Goal: Transaction & Acquisition: Obtain resource

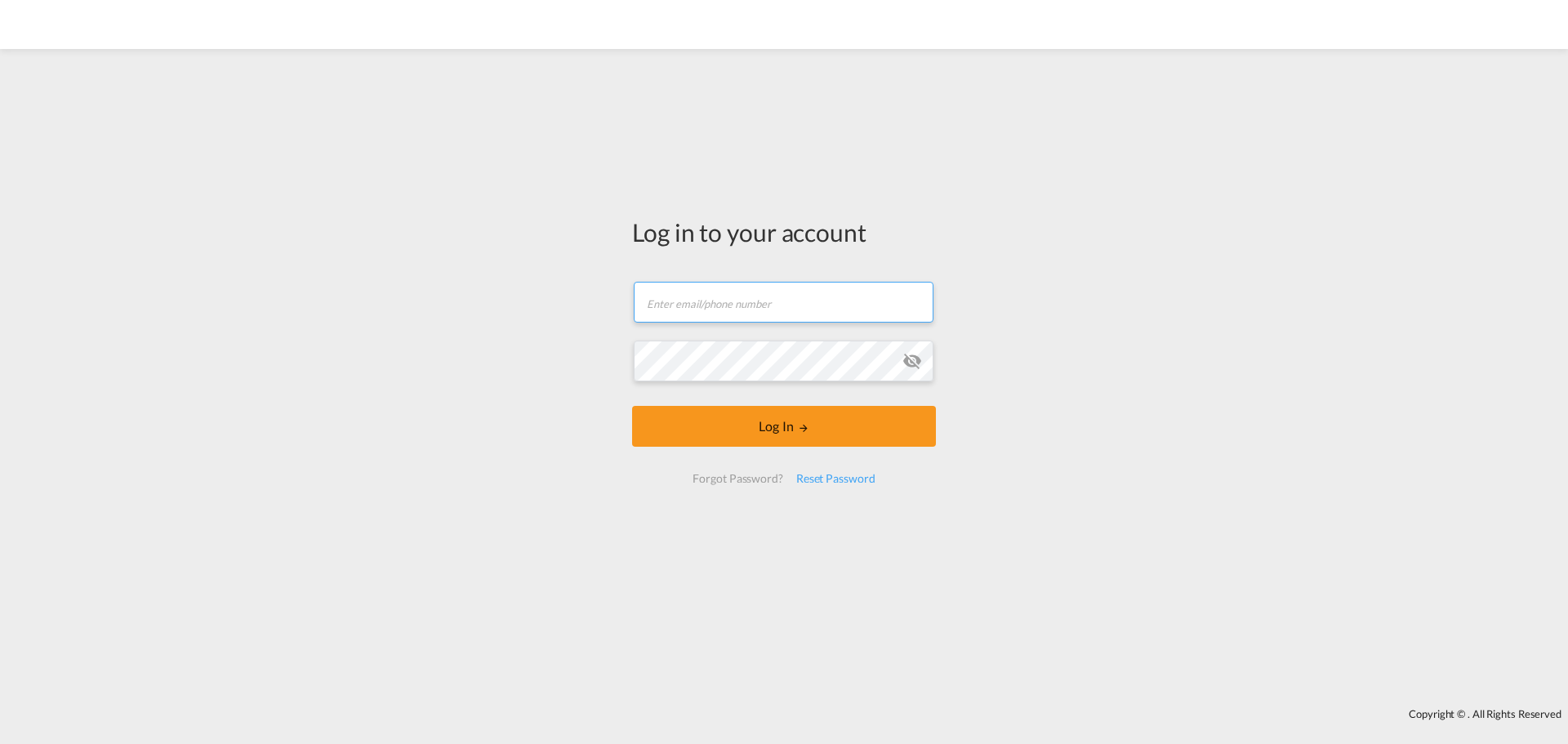
click at [679, 307] on form "Email field is required Password field is required Log In Forgot Password? Rese…" at bounding box center [784, 382] width 304 height 234
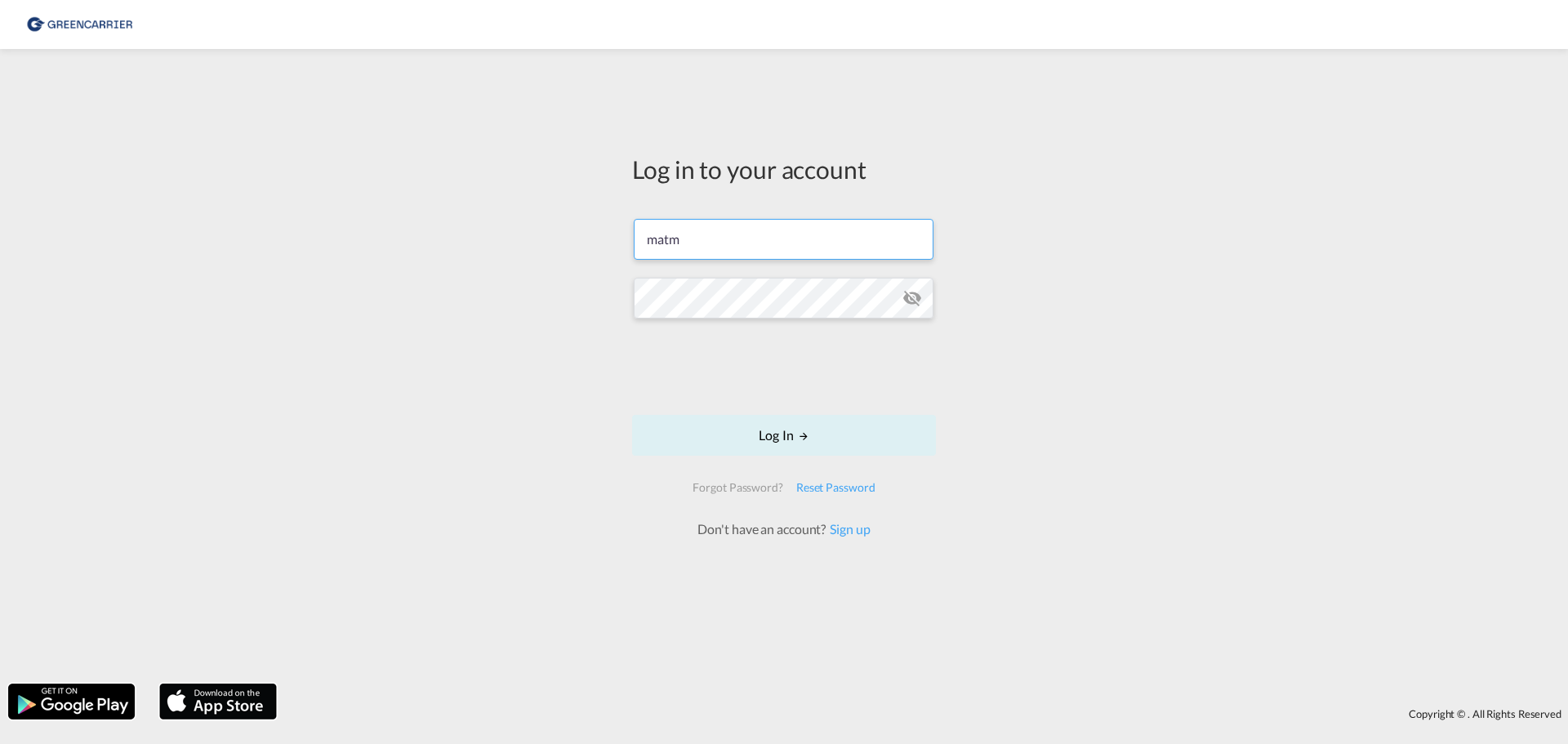
type input "matm@alpi.dk"
click at [761, 445] on button "Log In" at bounding box center [784, 435] width 304 height 41
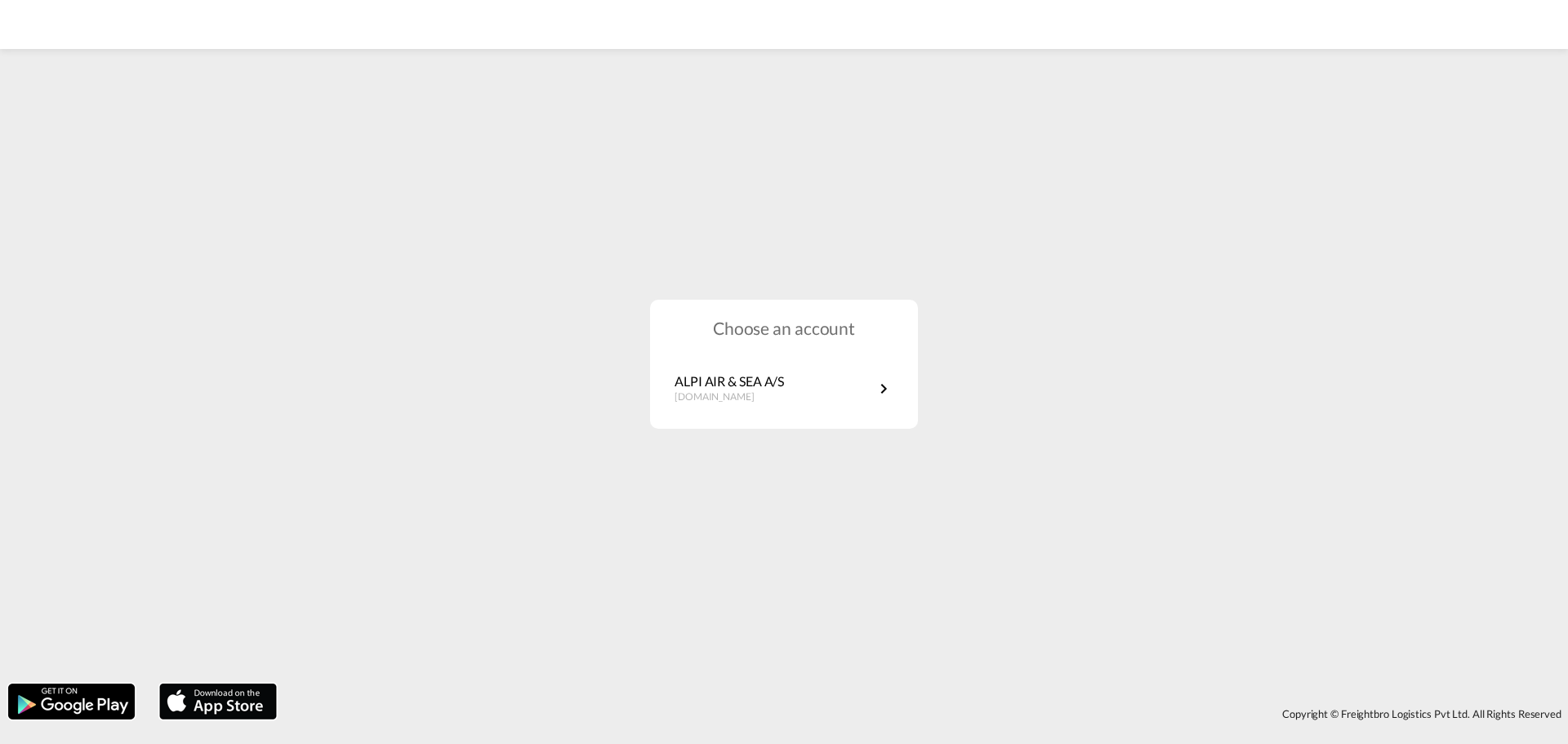
click at [774, 413] on div "Choose an account ALPI AIR & SEA A/S dk.portal.greencarrier.com" at bounding box center [784, 365] width 268 height 130
click at [773, 390] on p "ALPI AIR & SEA A/S" at bounding box center [729, 381] width 109 height 18
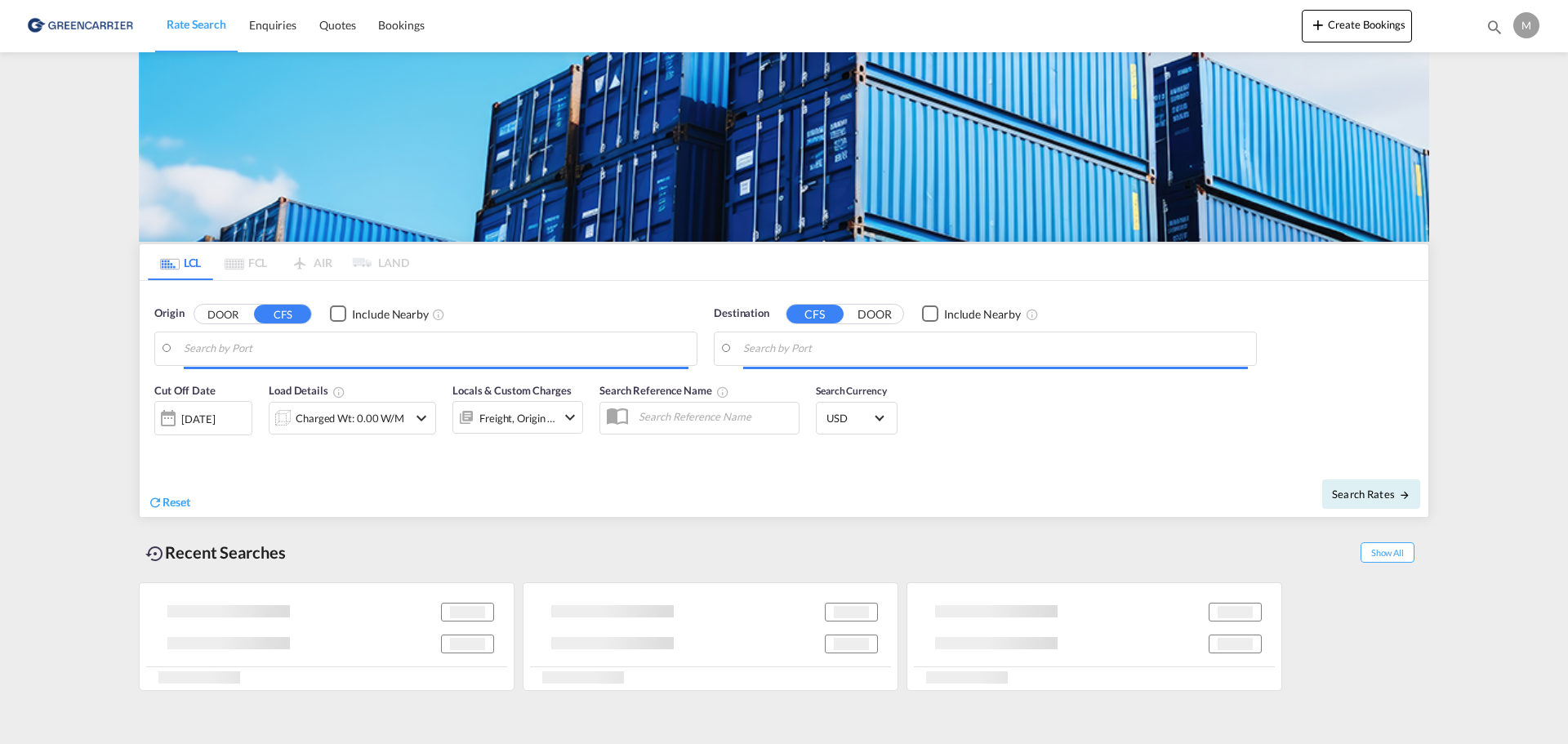
type input "DK-5210, [GEOGRAPHIC_DATA]"
type input "[GEOGRAPHIC_DATA], JPTYO"
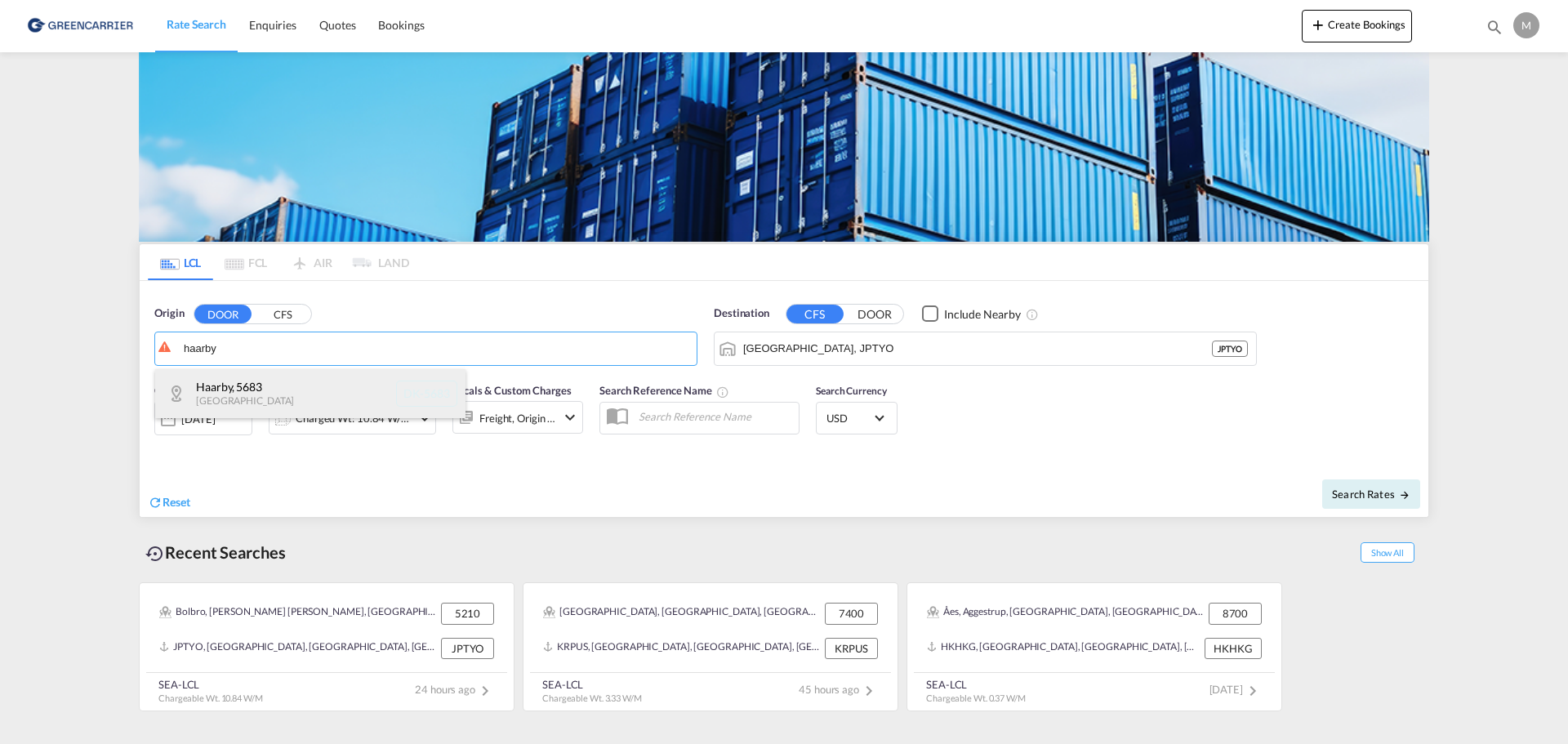
click at [205, 380] on div "Haarby , 5683 Denmark DK-5683" at bounding box center [311, 394] width 311 height 49
type input "DK-5683, Haarby"
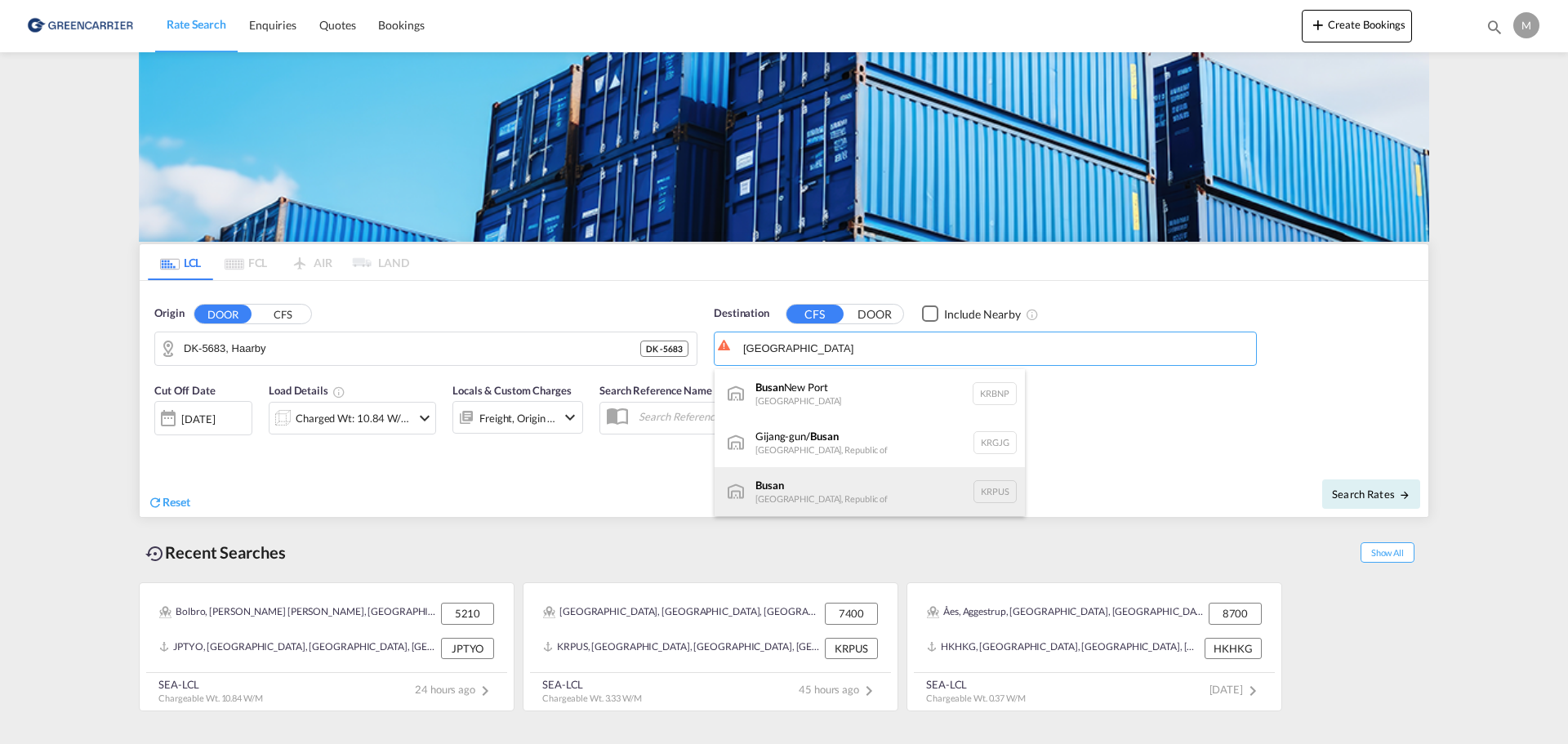
click at [789, 479] on div "Busan Korea, Republic of KRPUS" at bounding box center [870, 491] width 311 height 49
type input "Busan, KRPUS"
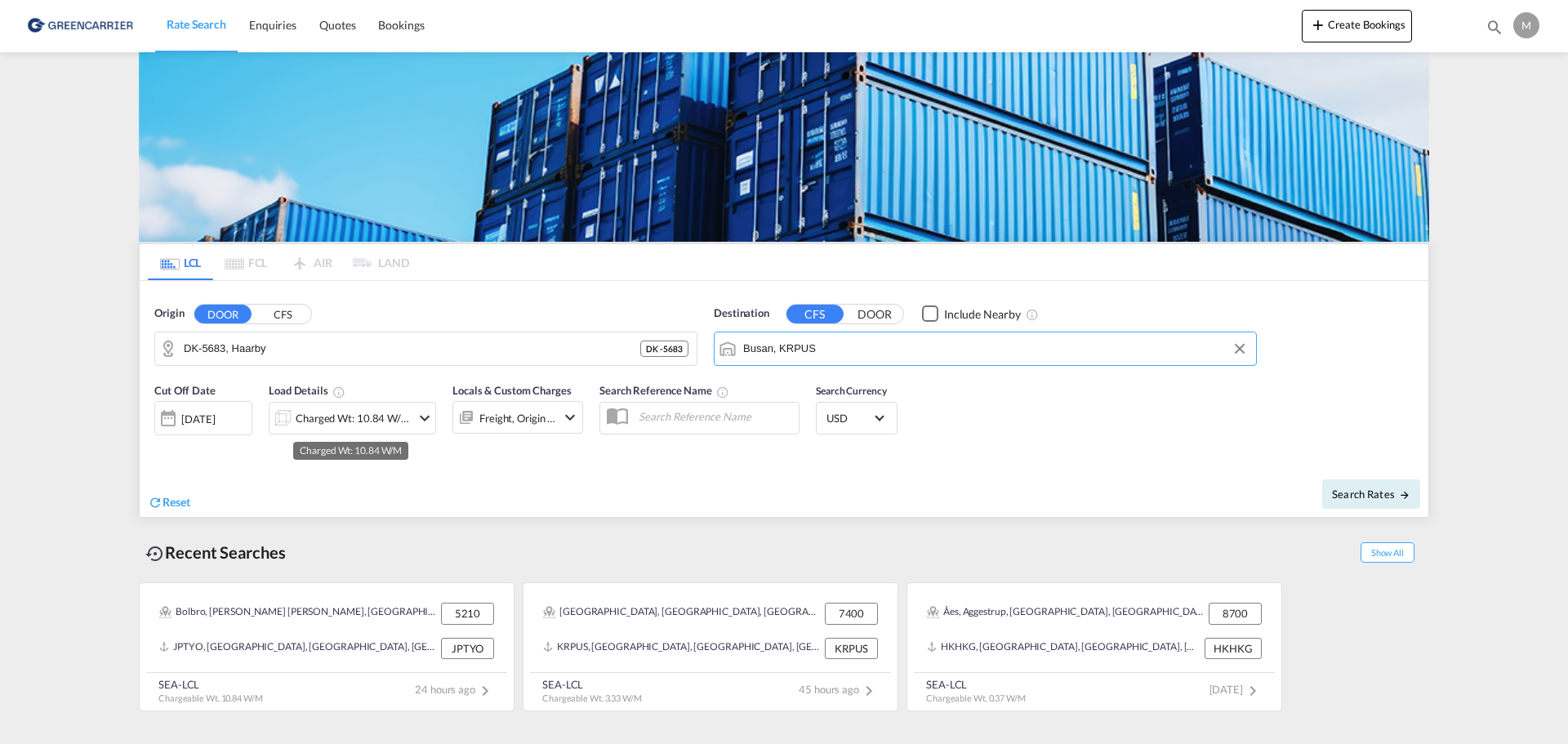
click at [311, 421] on div "Charged Wt: 10.84 W/M" at bounding box center [352, 419] width 115 height 23
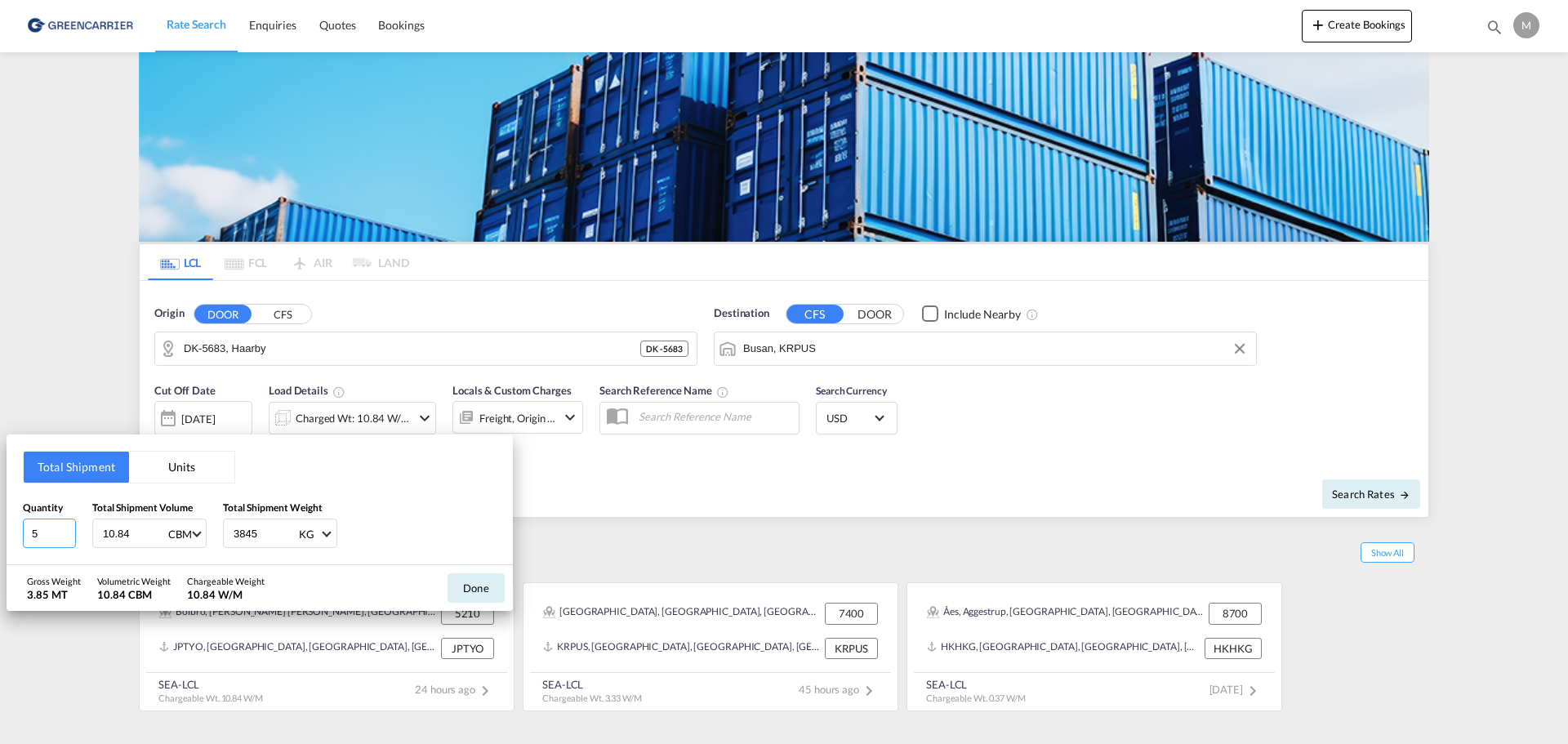
drag, startPoint x: 48, startPoint y: 530, endPoint x: 18, endPoint y: 540, distance: 31.6
click at [18, 540] on div "Total Shipment Units Quantity 5 Total Shipment Volume 10.84 CBM CBM CFT Total S…" at bounding box center [260, 499] width 507 height 130
type input "85"
type input "16.03"
type input "1534.57"
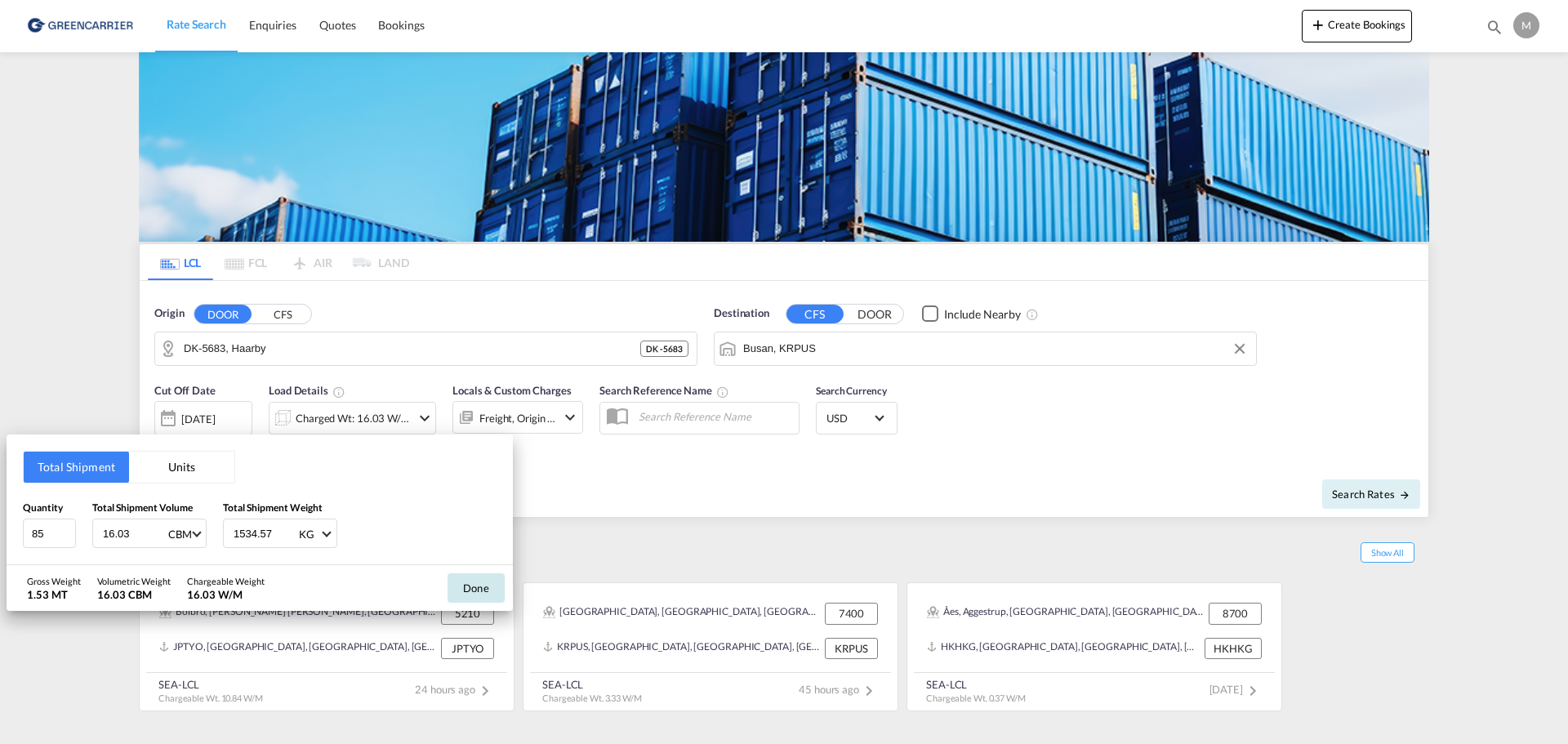
click at [481, 588] on button "Done" at bounding box center [476, 588] width 57 height 29
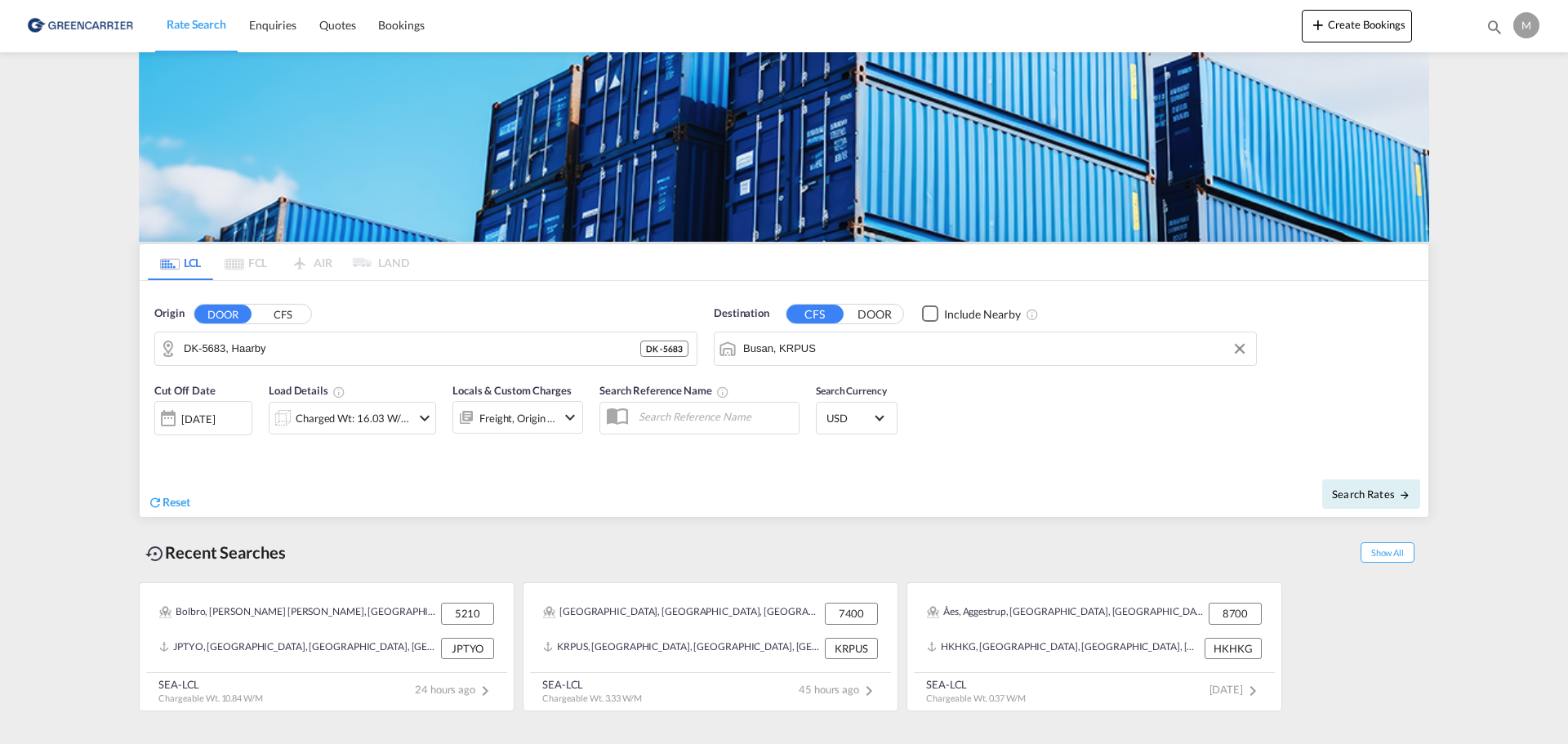
click at [1304, 485] on div "Search Rates" at bounding box center [1109, 494] width 641 height 46
click at [1330, 482] on button "Search Rates" at bounding box center [1371, 494] width 98 height 29
type input "5683 to KRPUS / [DATE]"
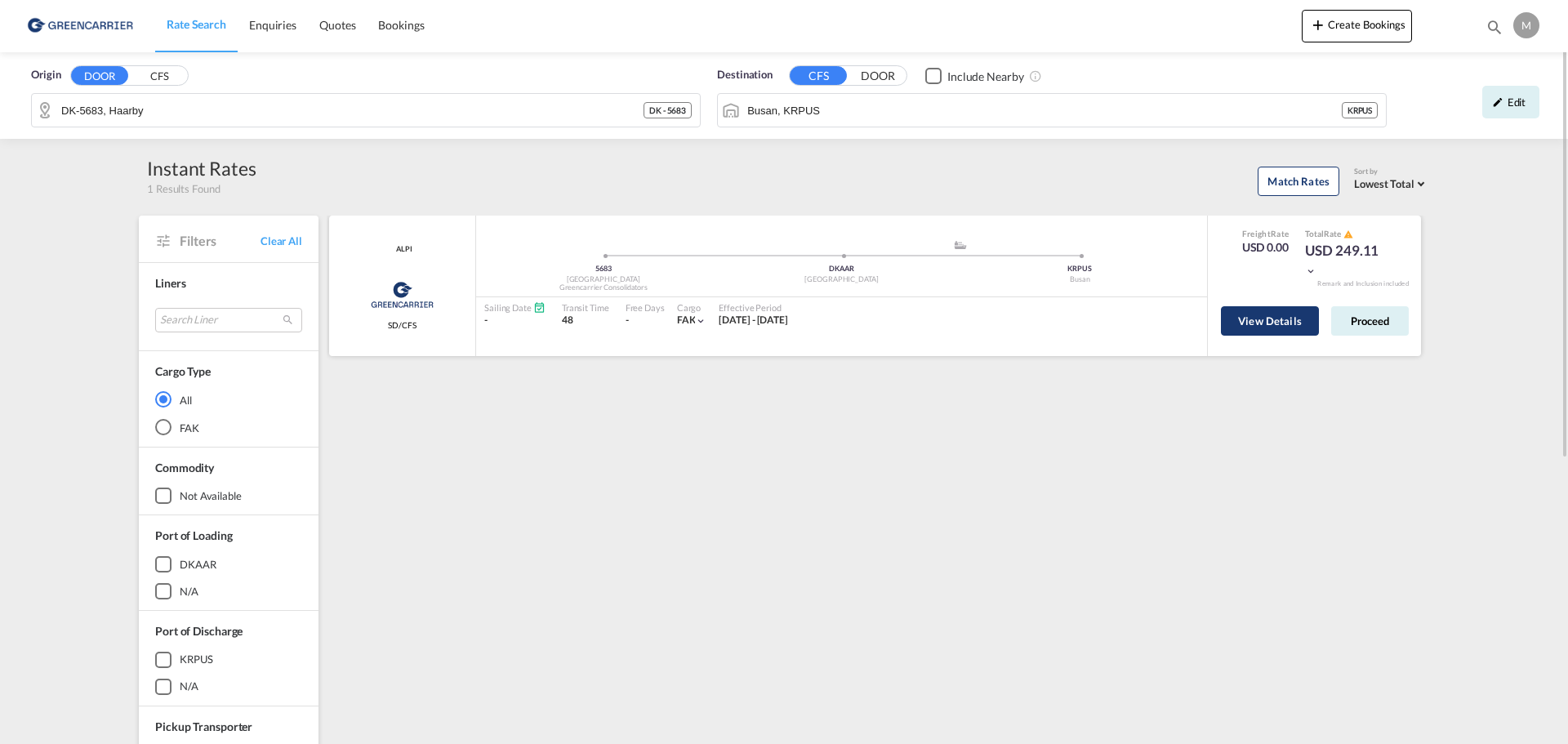
click at [1269, 316] on button "View Details" at bounding box center [1270, 320] width 98 height 29
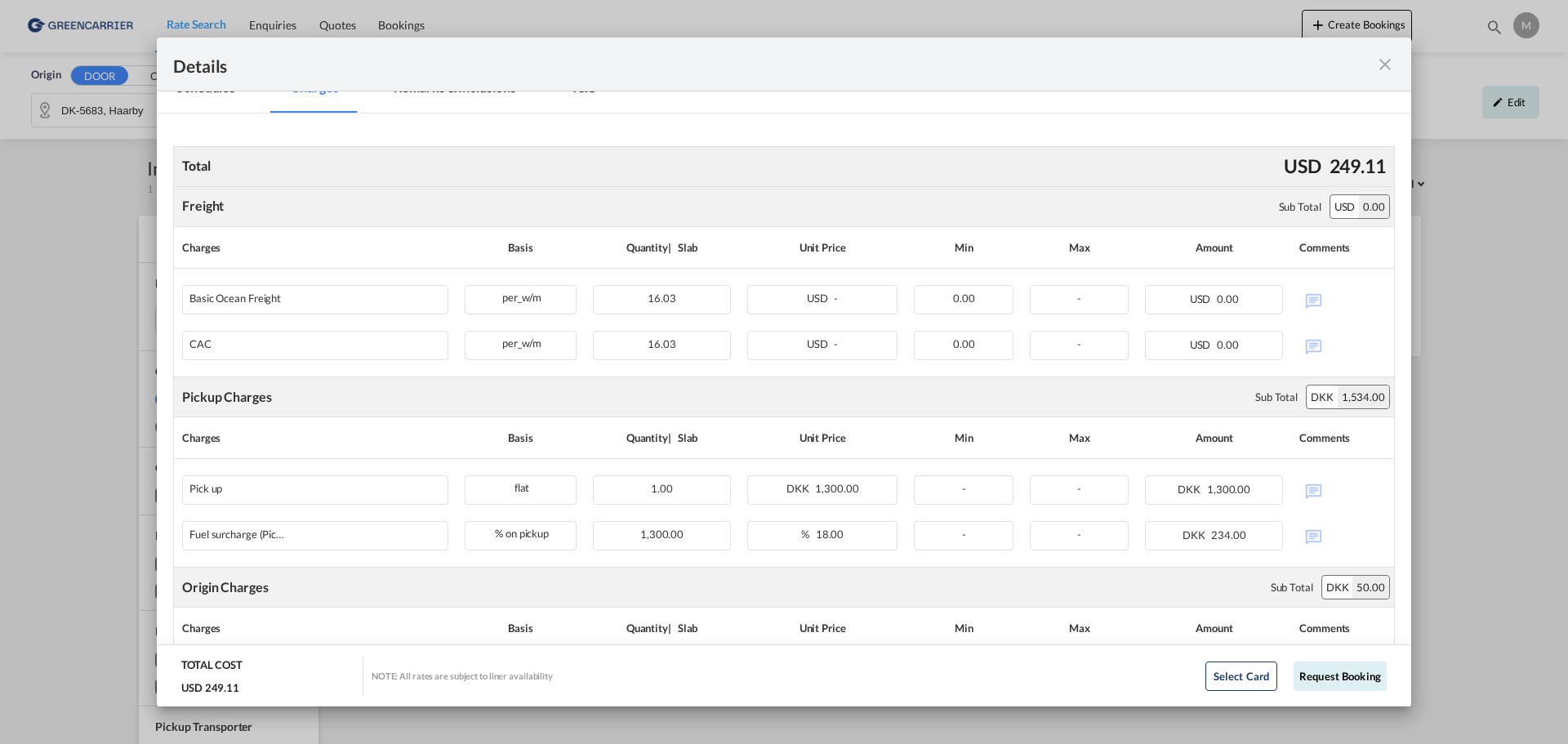
scroll to position [327, 0]
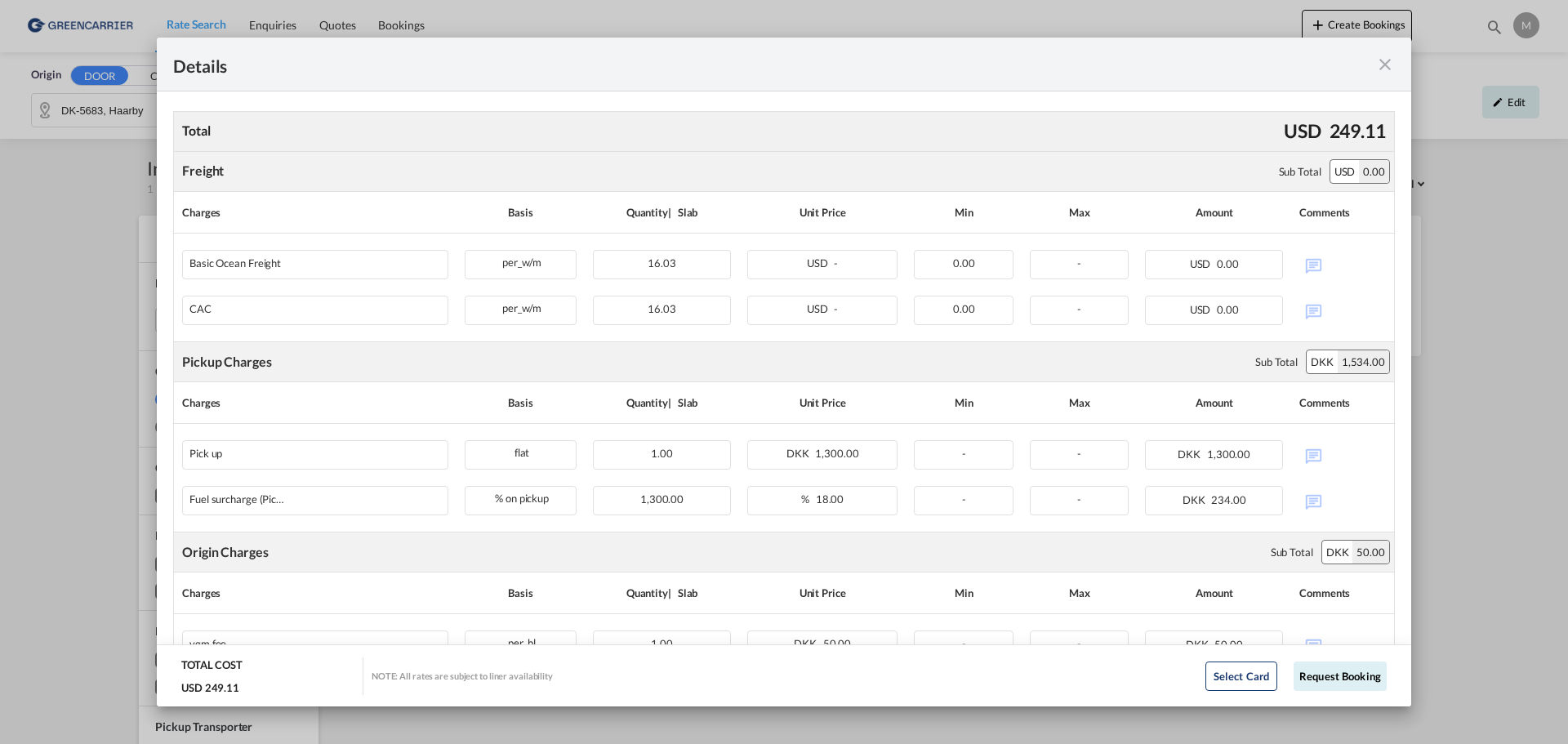
click at [1391, 69] on md-icon "icon-close fg-AAA8AD m-0 cursor" at bounding box center [1385, 65] width 19 height 19
